Goal: Transaction & Acquisition: Book appointment/travel/reservation

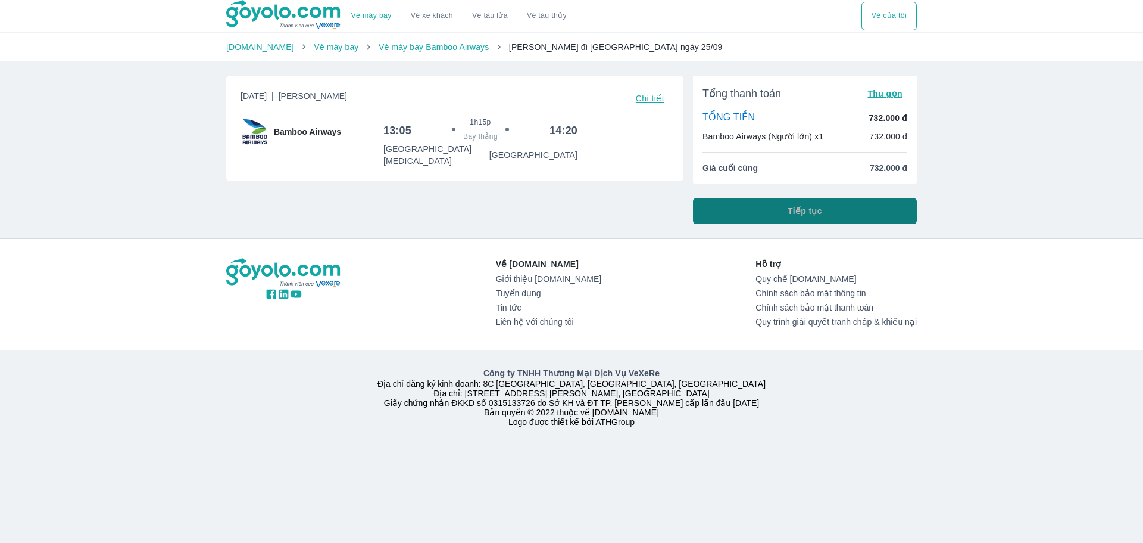
click at [844, 217] on button "Tiếp tục" at bounding box center [805, 211] width 224 height 26
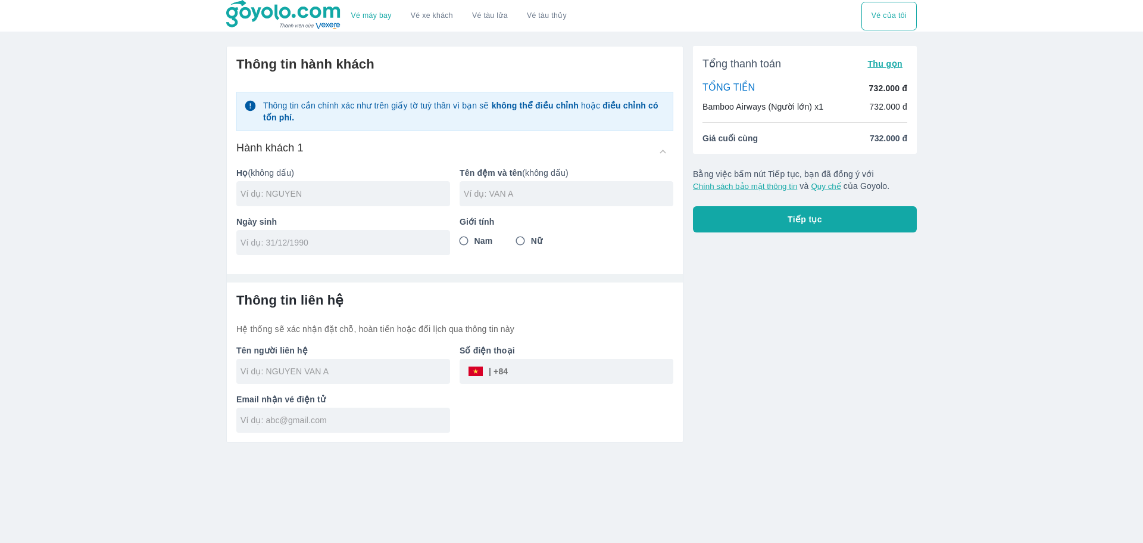
drag, startPoint x: 308, startPoint y: 198, endPoint x: 303, endPoint y: 243, distance: 45.0
click at [308, 204] on div at bounding box center [343, 193] width 214 height 25
drag, startPoint x: 303, startPoint y: 243, endPoint x: 326, endPoint y: 317, distance: 77.2
click at [304, 248] on input "tel" at bounding box center [340, 242] width 198 height 12
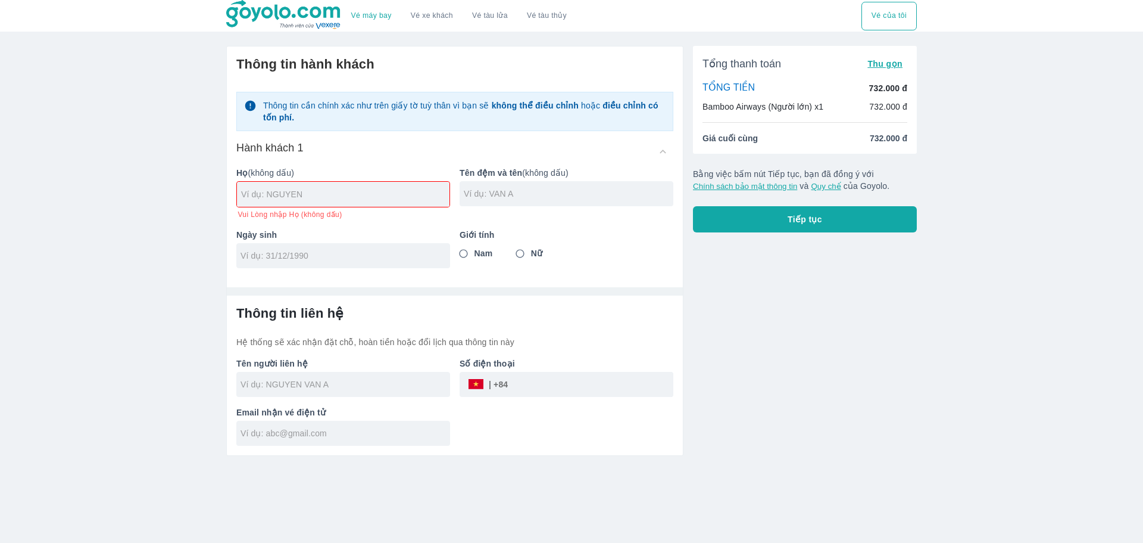
click at [328, 322] on h6 "Thông tin liên hệ" at bounding box center [454, 313] width 437 height 17
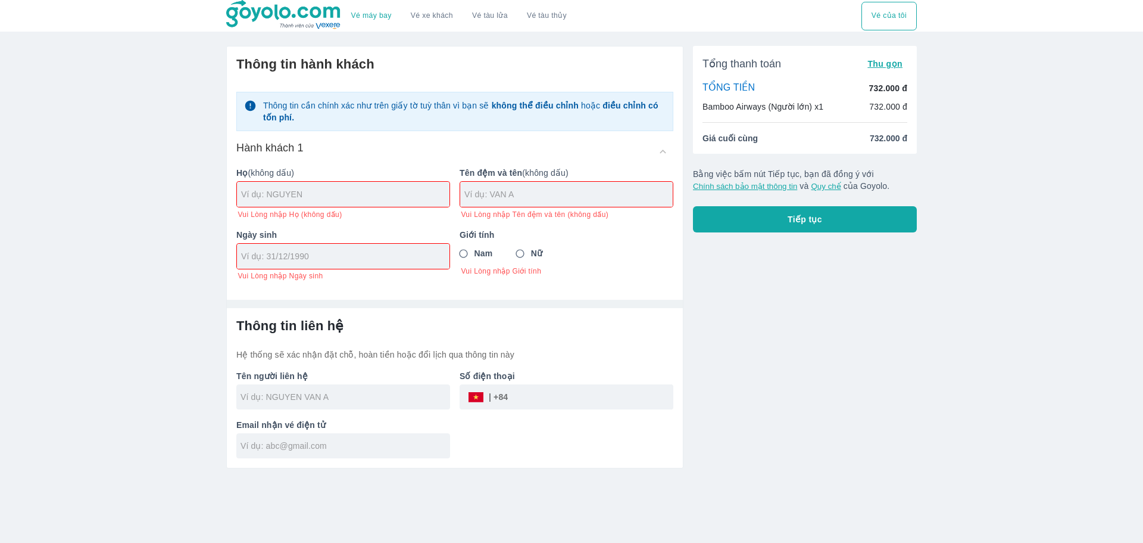
click at [322, 378] on p "Tên người liên hệ" at bounding box center [343, 376] width 214 height 12
drag, startPoint x: 326, startPoint y: 398, endPoint x: 326, endPoint y: 407, distance: 8.4
click at [326, 401] on input "text" at bounding box center [346, 397] width 210 height 12
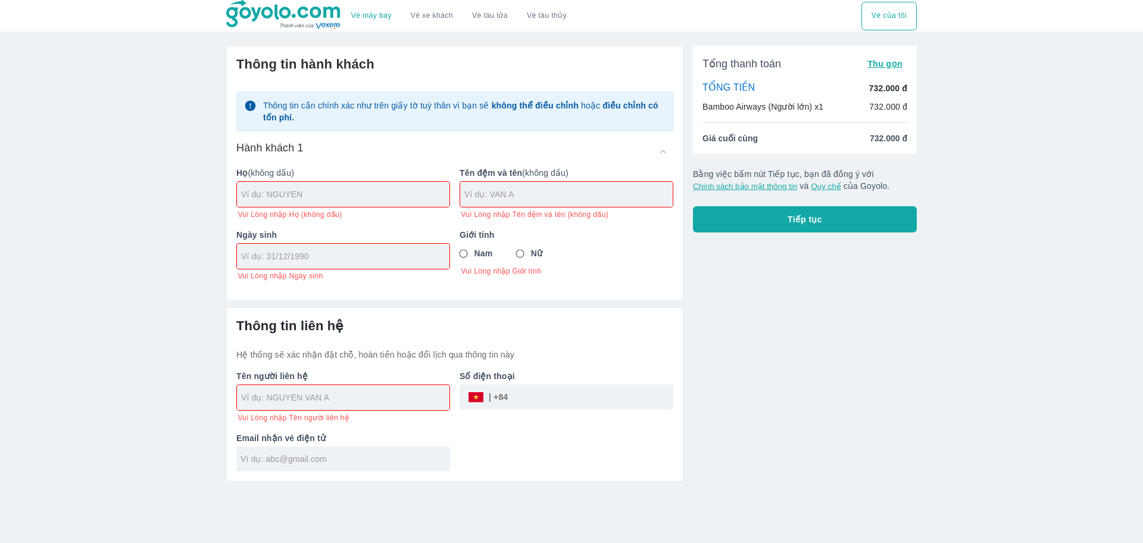
click at [671, 299] on div at bounding box center [455, 299] width 456 height 18
drag, startPoint x: 790, startPoint y: 105, endPoint x: 946, endPoint y: 114, distance: 156.9
click at [946, 114] on div "Vé máy bay Vé xe khách Vé tàu lửa Vé tàu thủy Vé của tôi Thông tin hành khách T…" at bounding box center [571, 271] width 1143 height 543
click at [955, 116] on div "Vé máy bay Vé xe khách Vé tàu lửa Vé tàu thủy Vé của tôi Thông tin hành khách T…" at bounding box center [571, 271] width 1143 height 543
